Goal: Ask a question

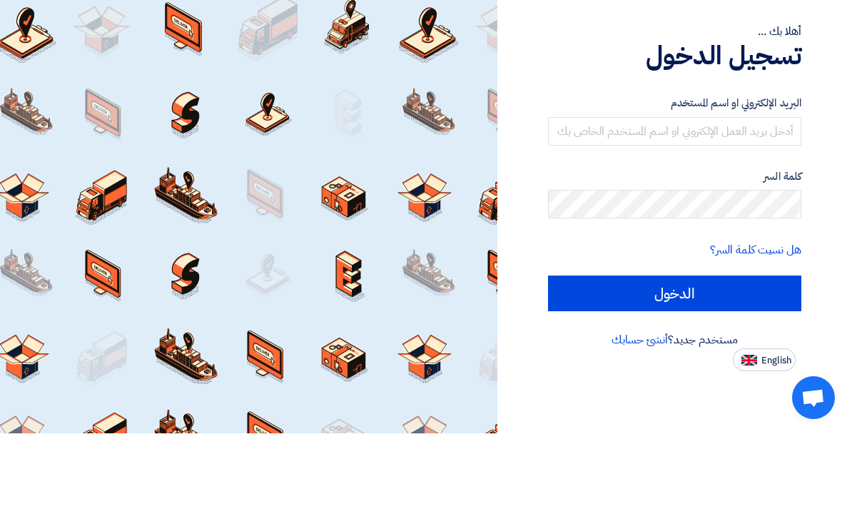
click at [623, 203] on input "text" at bounding box center [675, 217] width 254 height 29
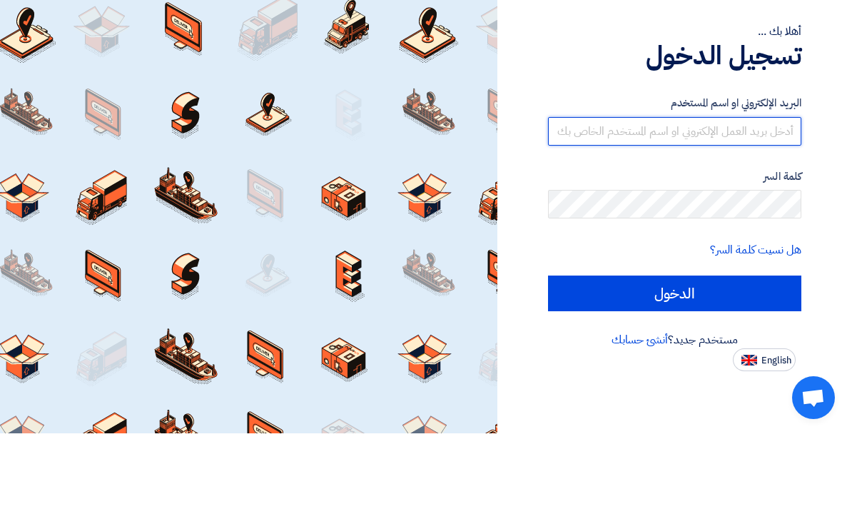
type input "[EMAIL_ADDRESS][DOMAIN_NAME]"
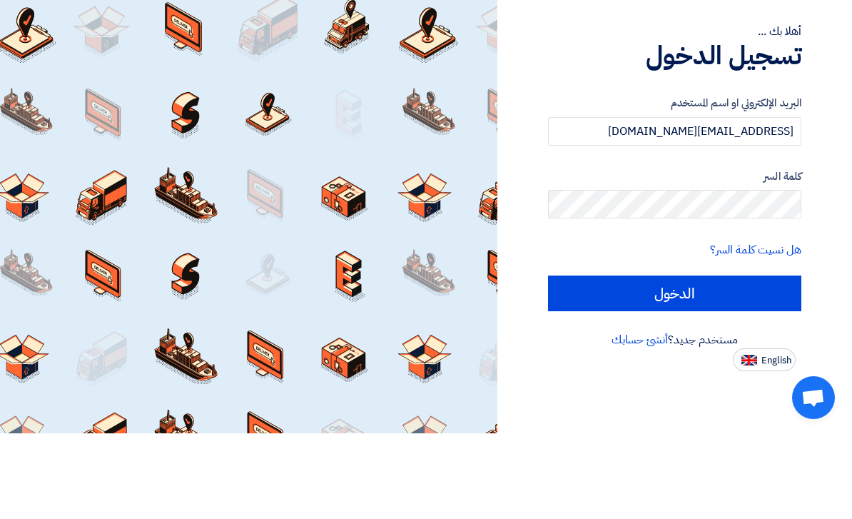
click at [675, 361] on input "الدخول" at bounding box center [675, 379] width 254 height 36
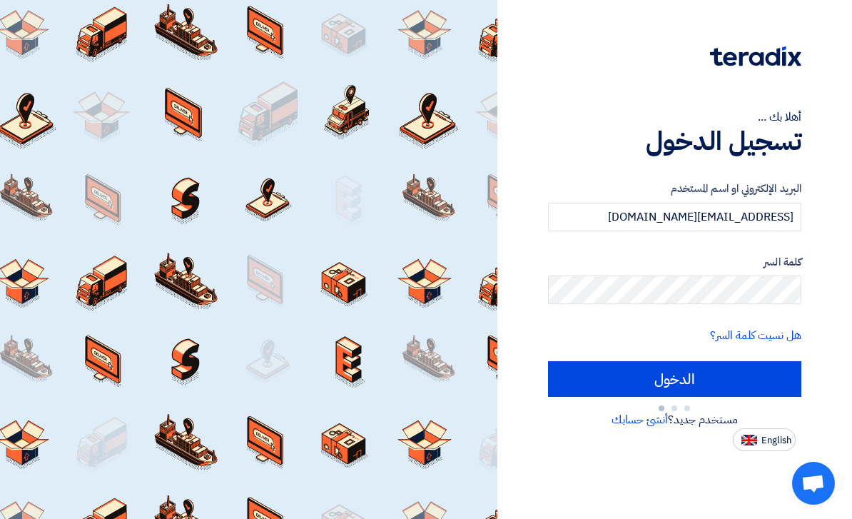
type input "Sign in"
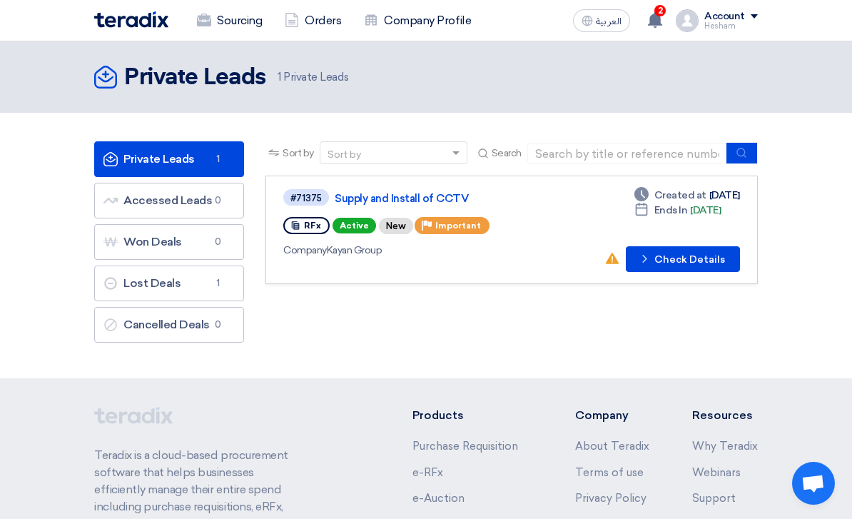
click at [711, 268] on button "Check details Check Details" at bounding box center [683, 259] width 114 height 26
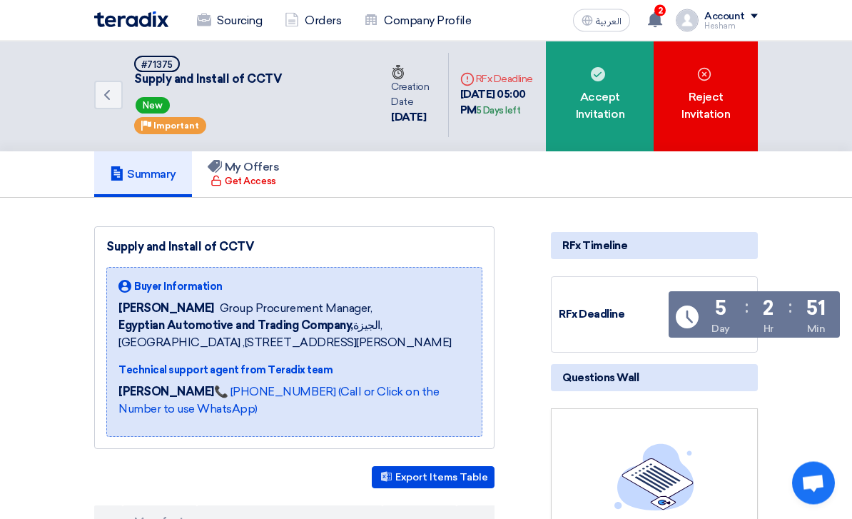
scroll to position [4, 0]
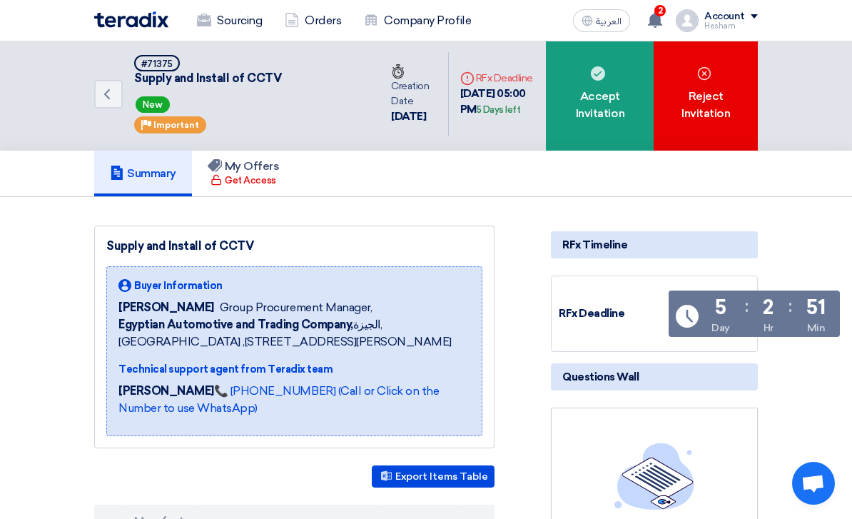
click at [164, 288] on span "Buyer Information" at bounding box center [178, 285] width 89 height 15
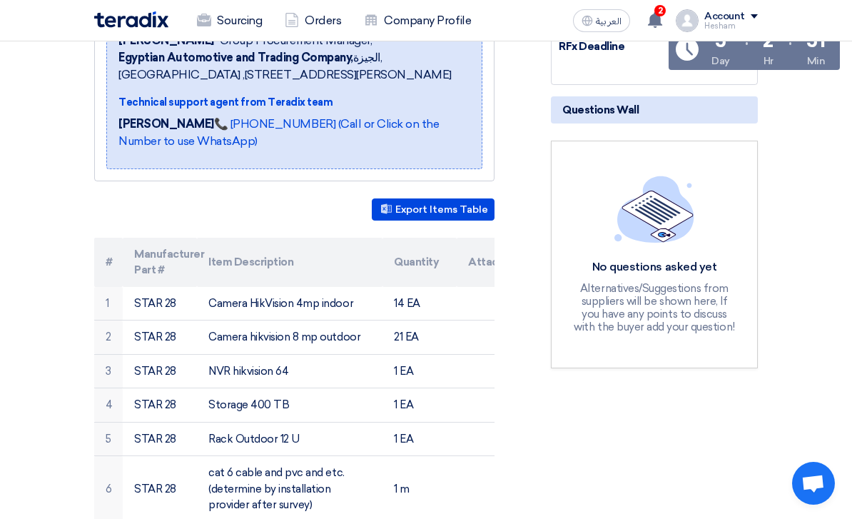
scroll to position [270, 0]
click at [690, 273] on div "No questions asked yet" at bounding box center [655, 268] width 166 height 15
click at [616, 111] on span "Questions Wall" at bounding box center [601, 111] width 76 height 16
click at [627, 320] on div "Alternatives/Suggestions from suppliers will be shown here, If you have any poi…" at bounding box center [655, 308] width 166 height 51
click at [602, 121] on h5 "Questions Wall" at bounding box center [654, 110] width 207 height 27
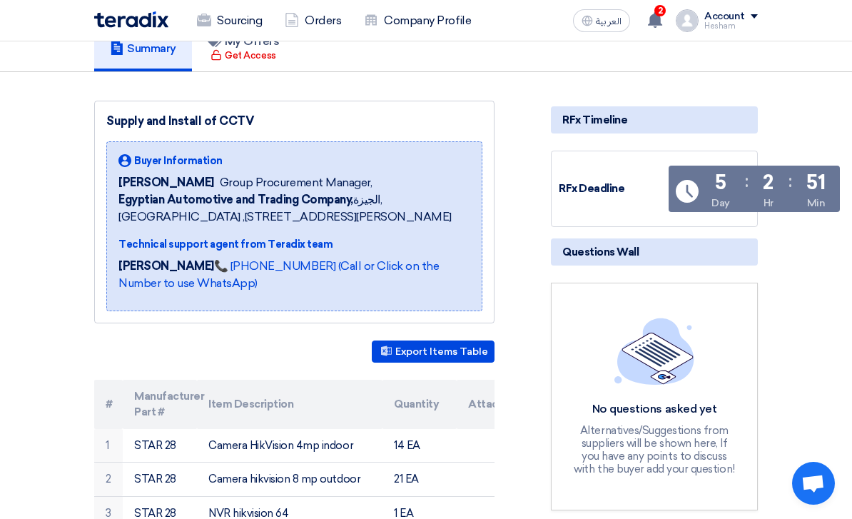
scroll to position [129, 0]
click at [583, 255] on span "Questions Wall" at bounding box center [601, 252] width 76 height 16
click at [582, 254] on span "Questions Wall" at bounding box center [601, 252] width 76 height 16
click at [798, 505] on span "Open chat" at bounding box center [813, 483] width 43 height 43
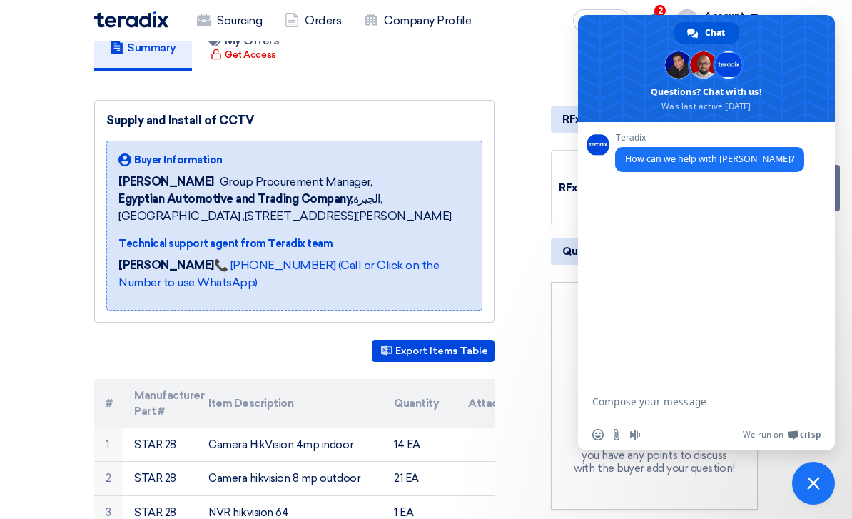
click at [618, 408] on textarea "Compose your message..." at bounding box center [691, 402] width 197 height 13
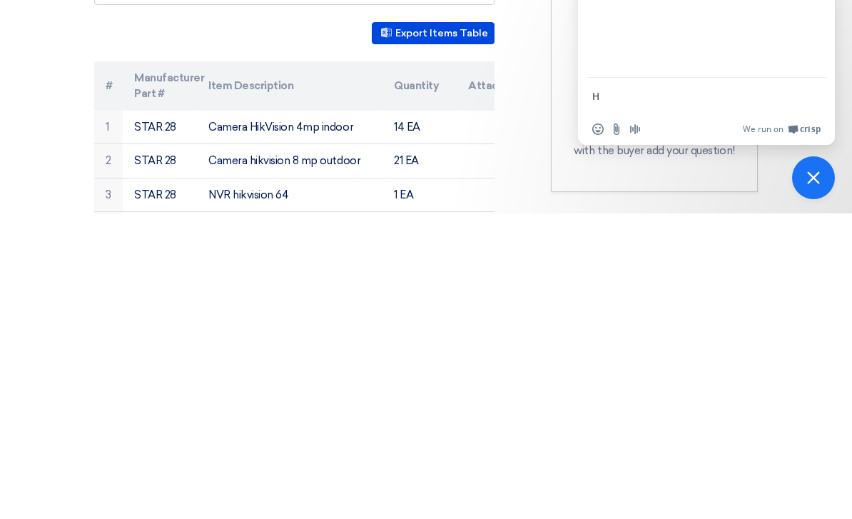
scroll to position [142, 0]
type textarea "Hi;"
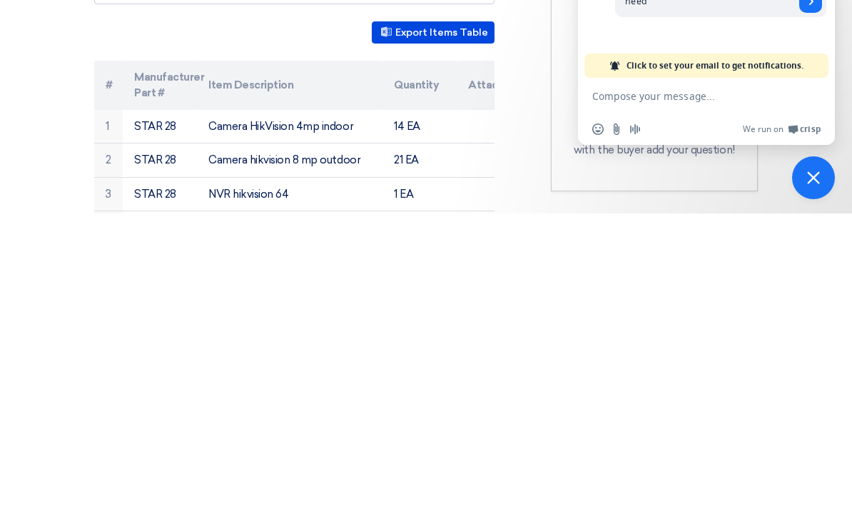
click at [665, 359] on span "Click to set your email to get notifications." at bounding box center [715, 371] width 177 height 24
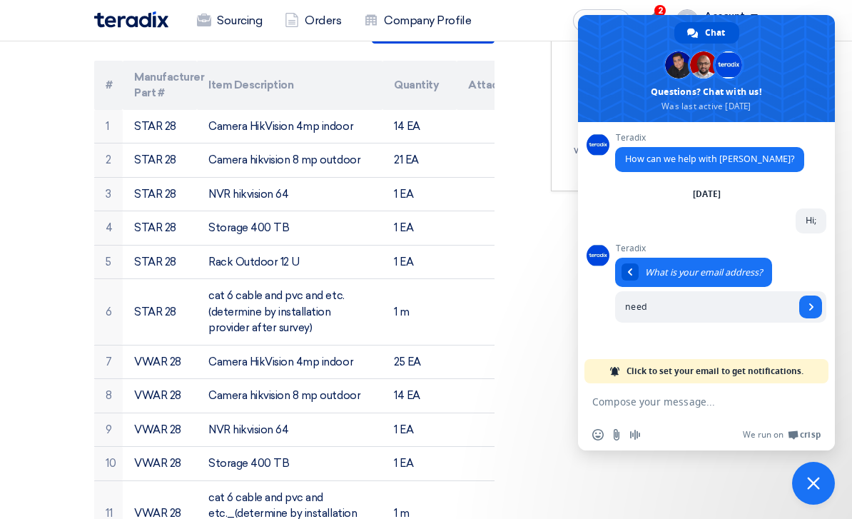
click at [656, 323] on input "need" at bounding box center [705, 306] width 180 height 31
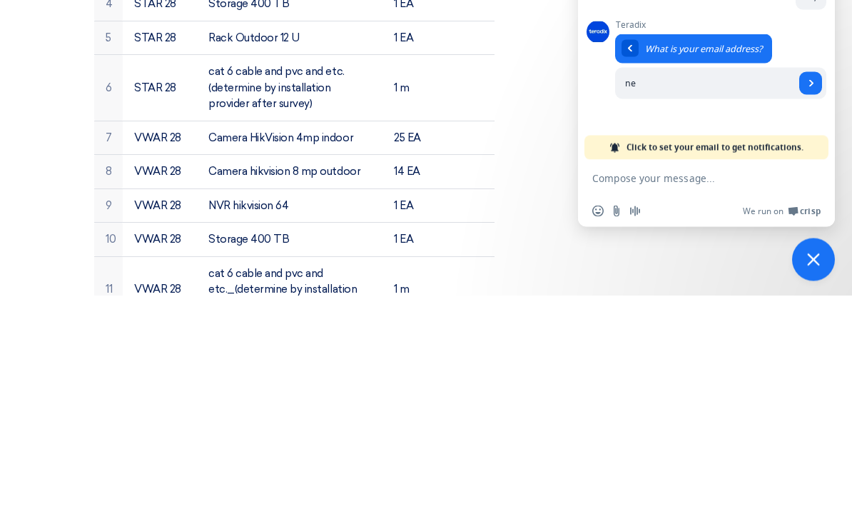
type input "n"
type input "[EMAIL_ADDRESS][DOMAIN_NAME]"
click at [808, 296] on span "Send" at bounding box center [811, 307] width 23 height 23
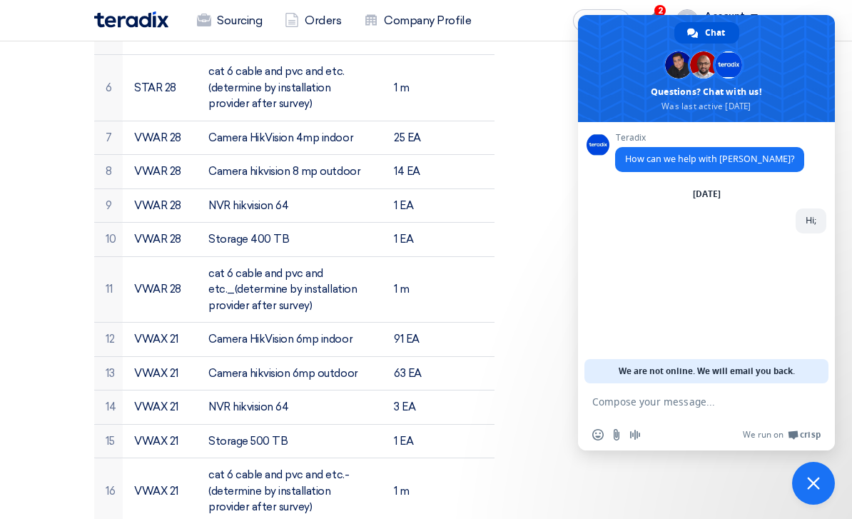
click at [610, 408] on textarea "Compose your message..." at bounding box center [691, 402] width 197 height 13
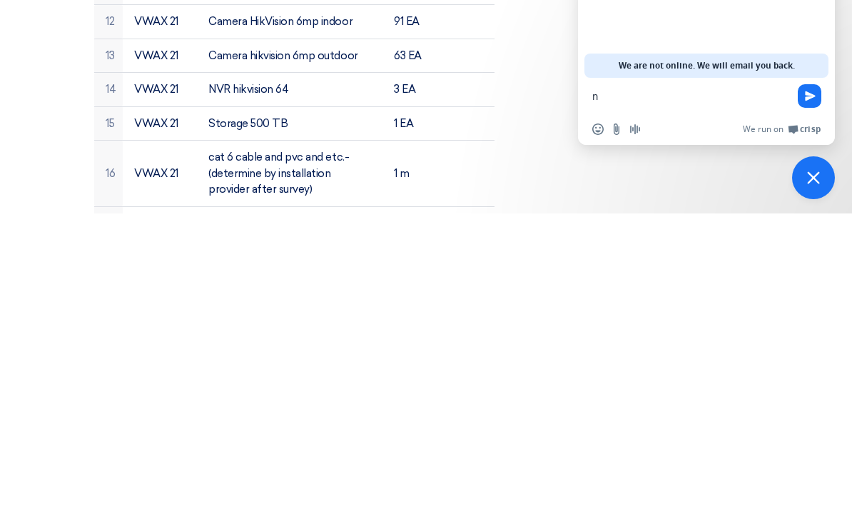
scroll to position [685, 0]
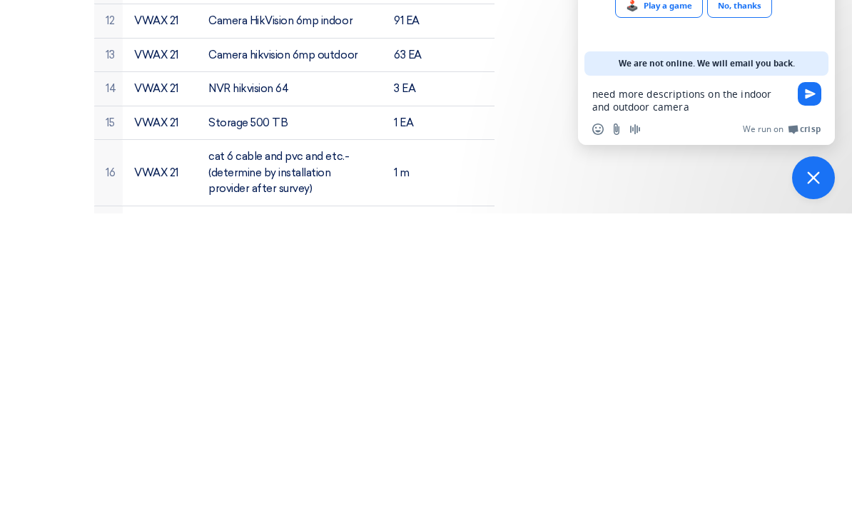
type textarea "need more descriptions on the indoor and outdoor cameras"
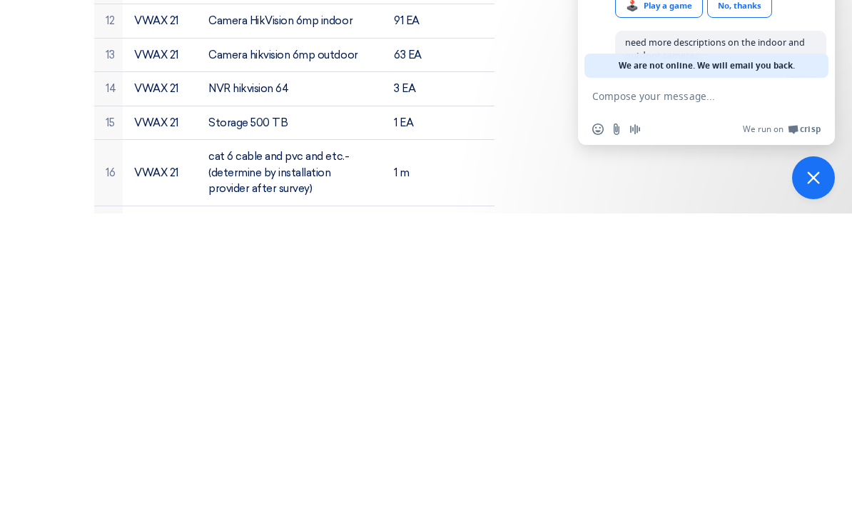
scroll to position [35, 0]
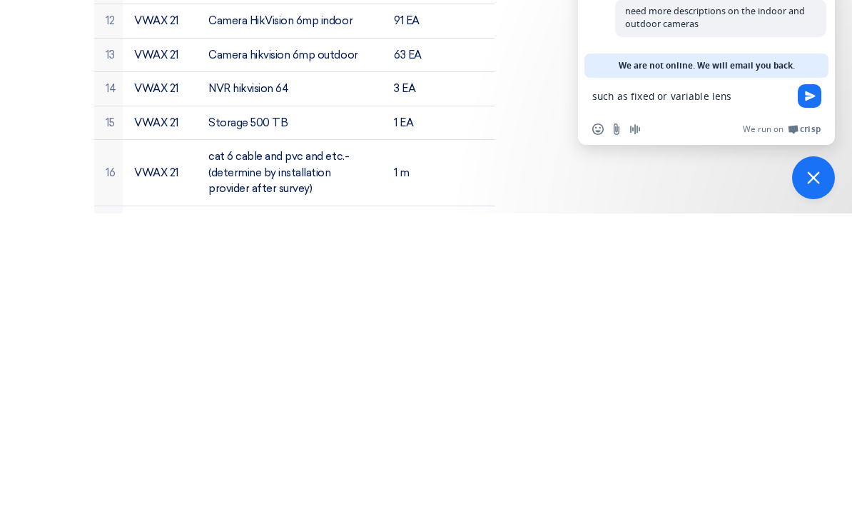
type textarea "such as fixed or variable lens"
click at [810, 390] on span "Send" at bounding box center [810, 402] width 24 height 24
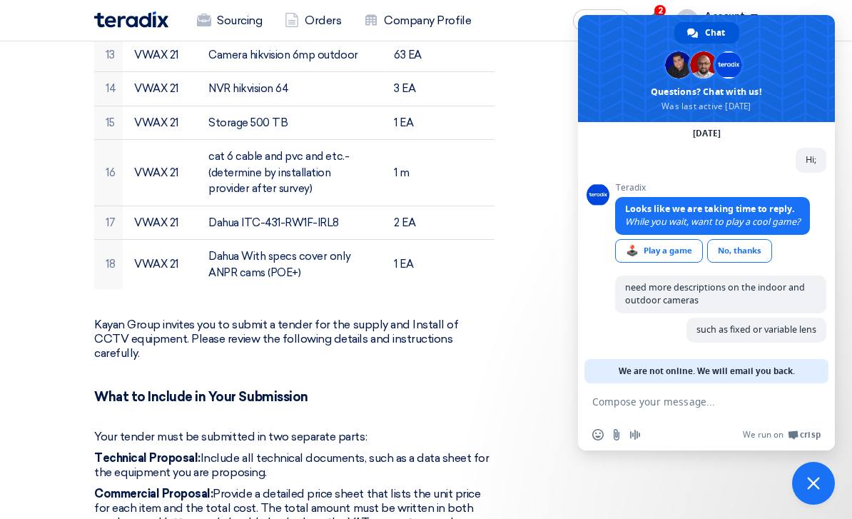
scroll to position [65, 0]
click at [605, 408] on textarea "Compose your message..." at bounding box center [691, 402] width 197 height 13
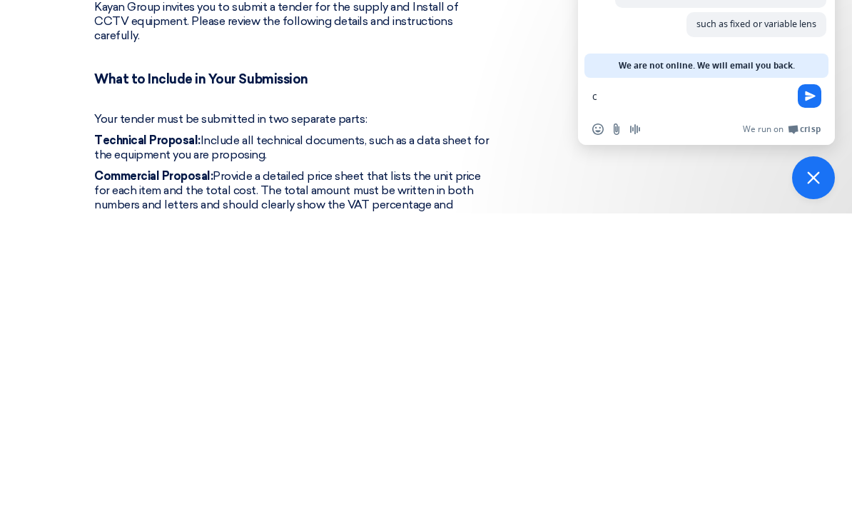
scroll to position [1003, 0]
type textarea "contact person for the survey"
click at [806, 390] on span "Send" at bounding box center [810, 402] width 24 height 24
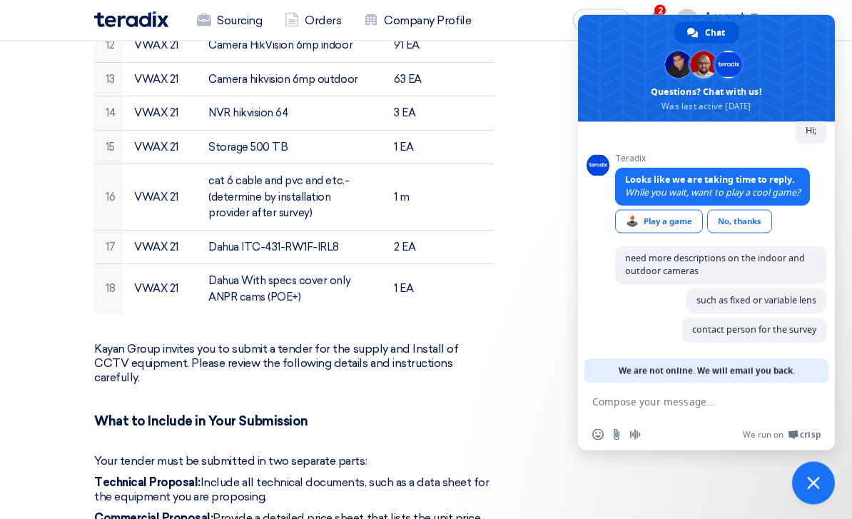
scroll to position [966, 0]
click at [421, 19] on link "Company Profile" at bounding box center [418, 20] width 130 height 31
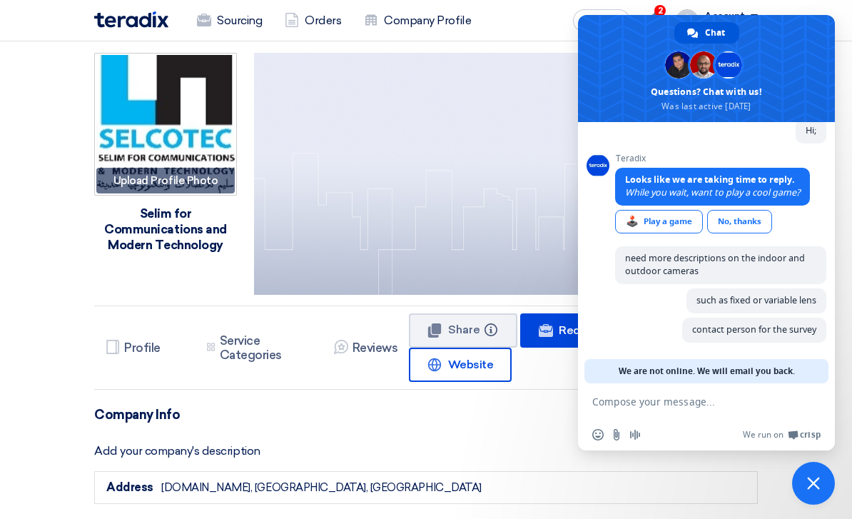
click at [233, 21] on link "Sourcing" at bounding box center [230, 20] width 88 height 31
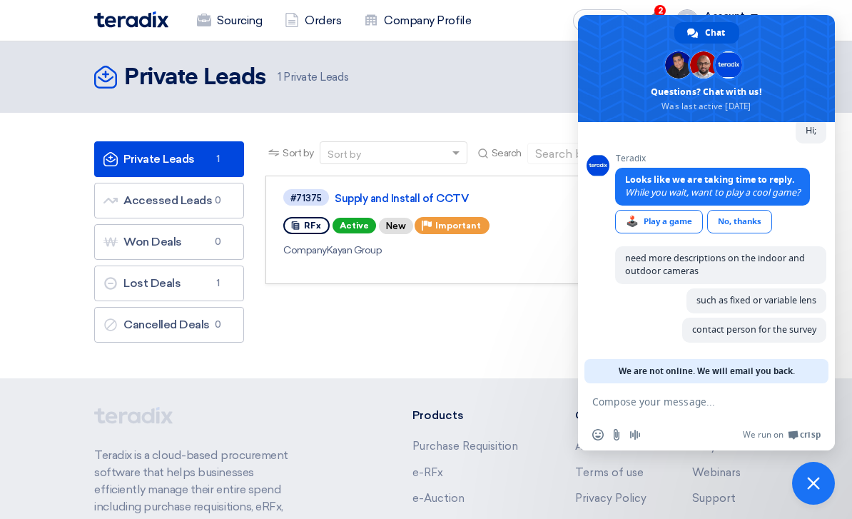
click at [815, 490] on span "Close chat" at bounding box center [813, 483] width 43 height 43
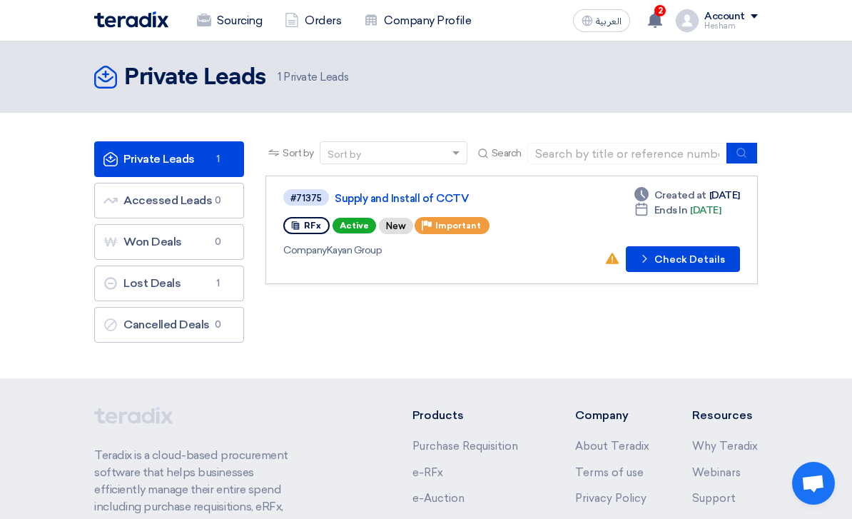
click at [672, 264] on button "Check details Check Details" at bounding box center [683, 259] width 114 height 26
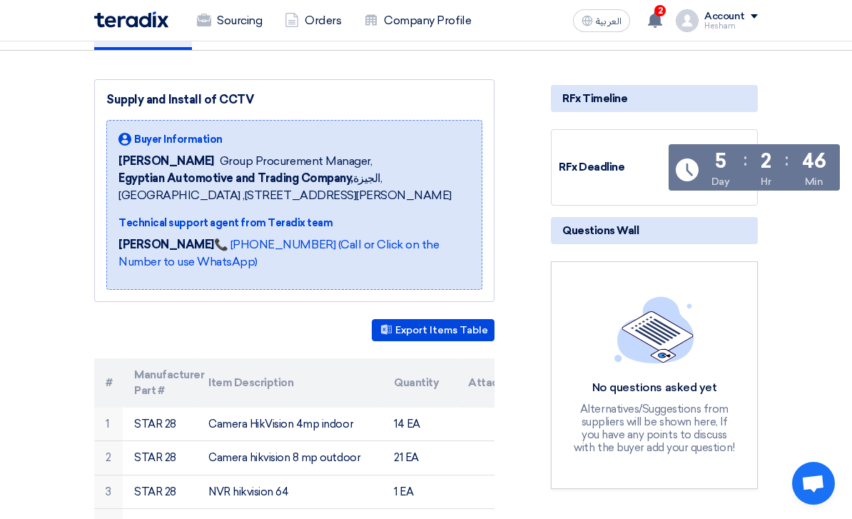
scroll to position [165, 0]
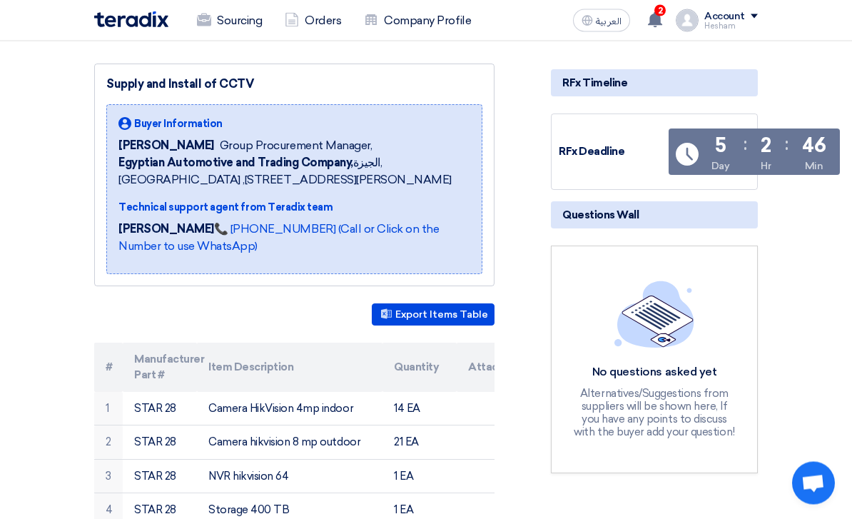
click at [655, 333] on img at bounding box center [655, 314] width 80 height 67
click at [643, 333] on img at bounding box center [655, 314] width 80 height 67
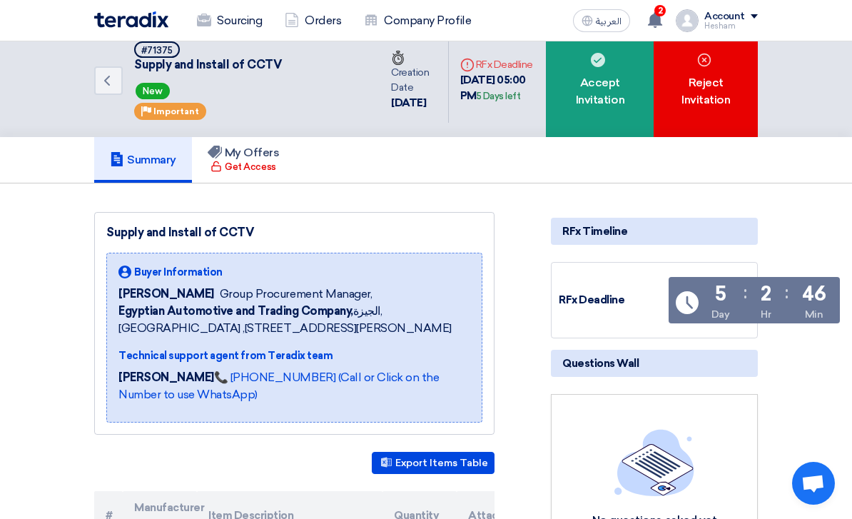
scroll to position [23, 0]
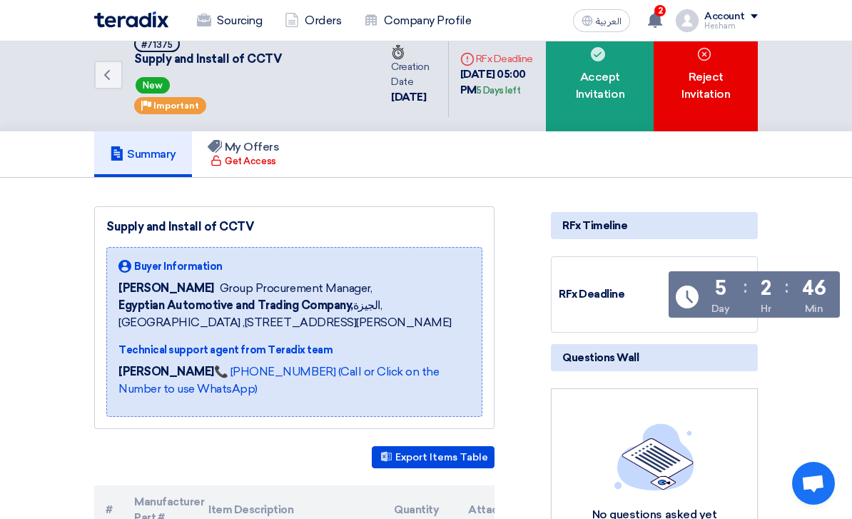
click at [252, 156] on div "Get Access" at bounding box center [243, 161] width 65 height 14
click at [250, 161] on div "Get Access" at bounding box center [243, 161] width 65 height 14
click at [808, 480] on span "Open chat" at bounding box center [814, 485] width 24 height 20
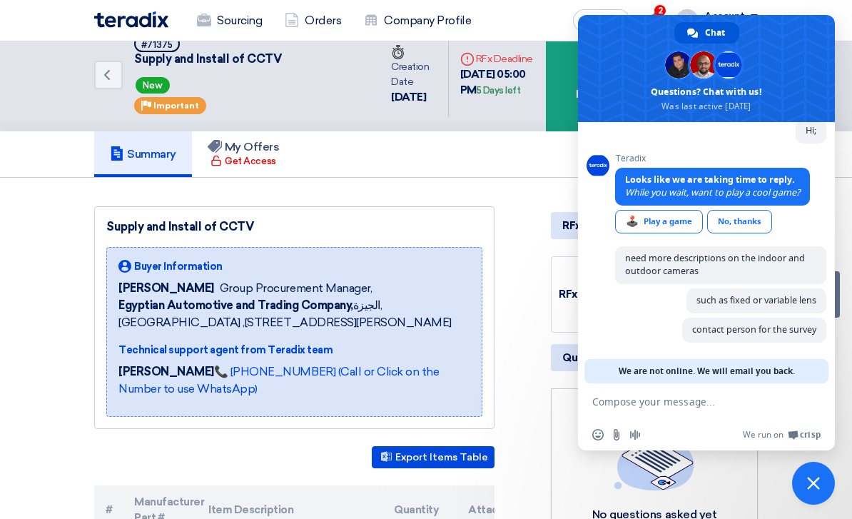
click at [610, 406] on textarea "Compose your message..." at bounding box center [691, 402] width 197 height 13
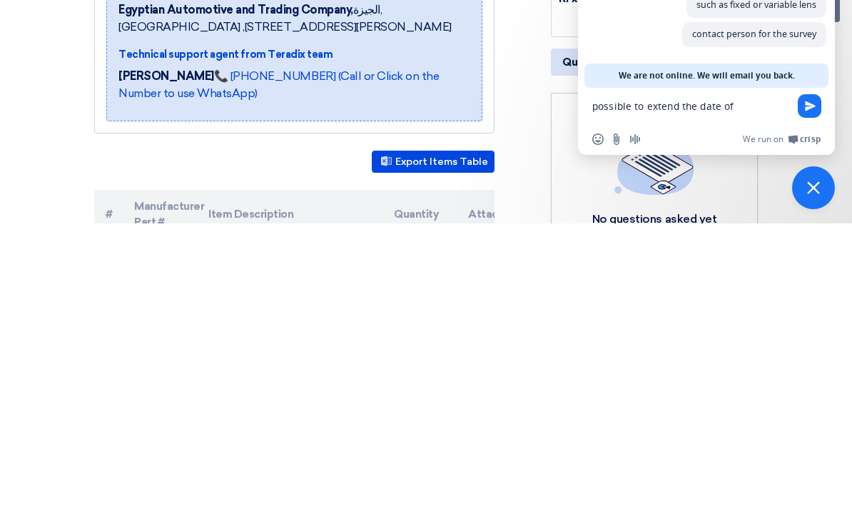
type textarea "possible to extend the date of submission"
click at [805, 390] on span "Send" at bounding box center [810, 402] width 24 height 24
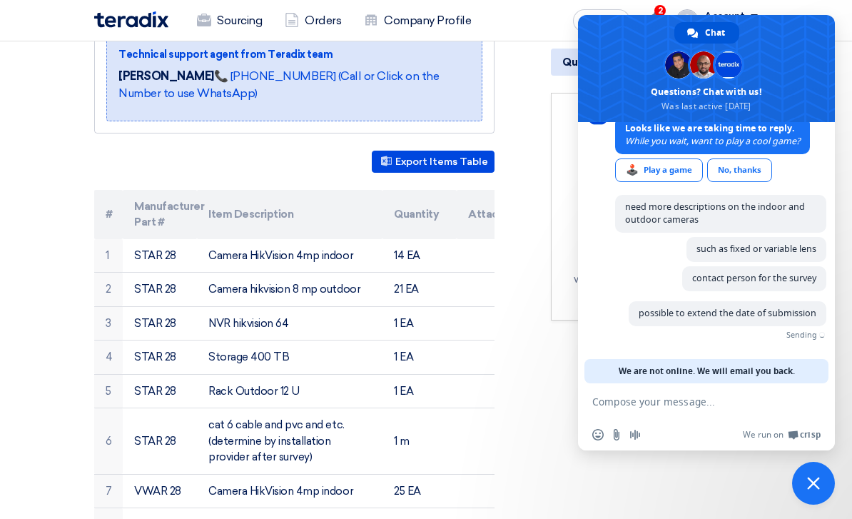
scroll to position [125, 0]
